Goal: Register for event/course

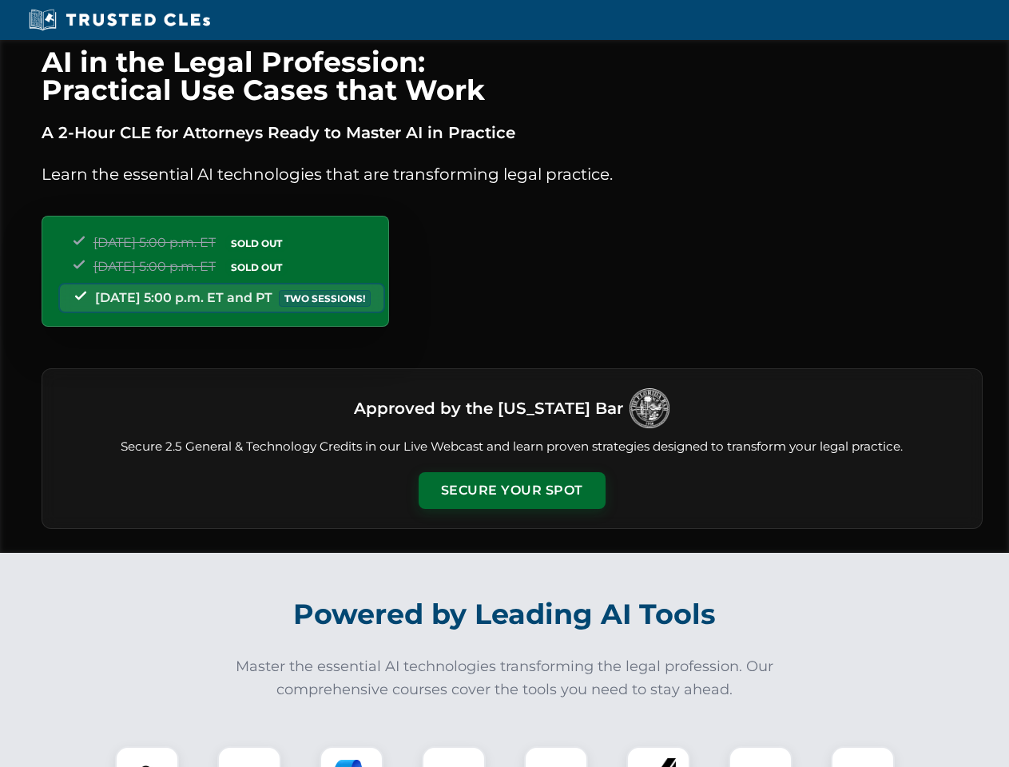
click at [511, 490] on button "Secure Your Spot" at bounding box center [511, 490] width 187 height 37
click at [147, 756] on img at bounding box center [147, 778] width 46 height 46
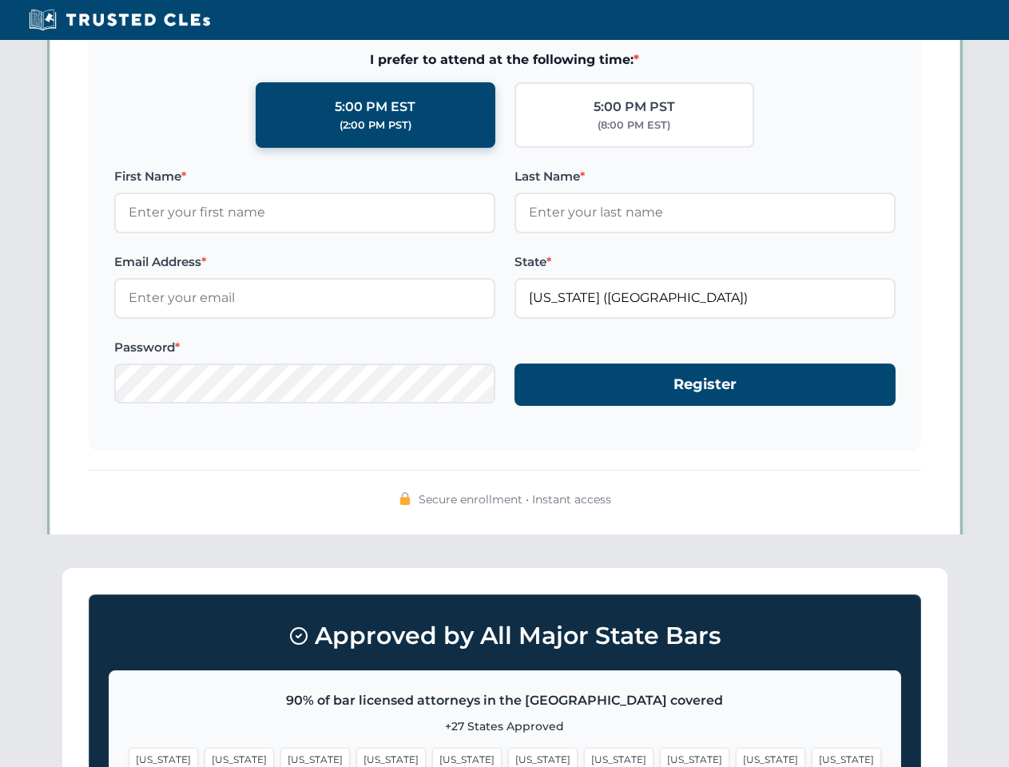
click at [584, 756] on span "[US_STATE]" at bounding box center [618, 759] width 69 height 23
click at [736, 756] on span "[US_STATE]" at bounding box center [770, 759] width 69 height 23
